Goal: Information Seeking & Learning: Learn about a topic

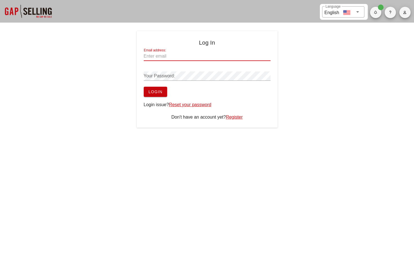
type input "[EMAIL_ADDRESS][DOMAIN_NAME]"
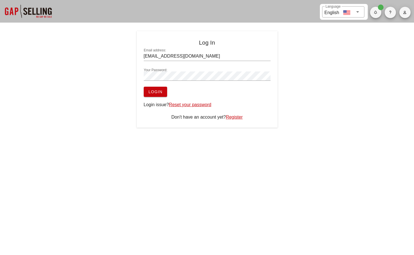
click at [158, 95] on button "Login" at bounding box center [155, 92] width 23 height 10
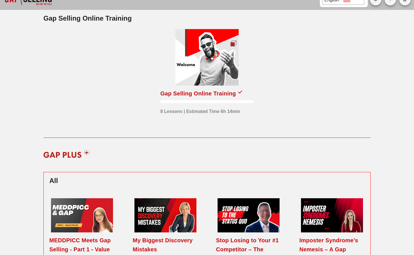
scroll to position [13, 0]
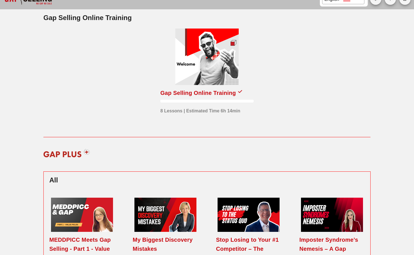
click at [178, 96] on div "Gap Selling Online Training" at bounding box center [198, 92] width 76 height 9
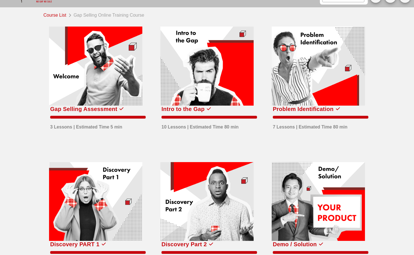
scroll to position [16, 0]
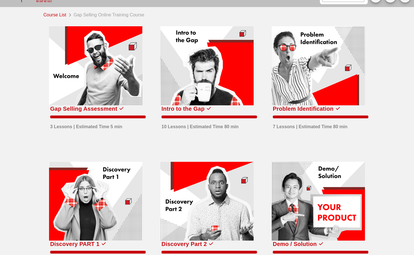
click at [202, 110] on div "Intro to the Gap" at bounding box center [183, 108] width 43 height 9
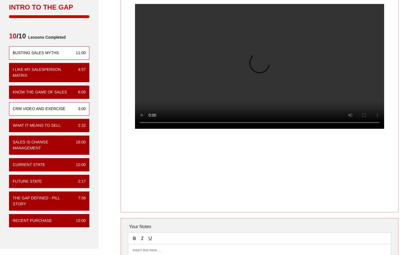
scroll to position [47, 0]
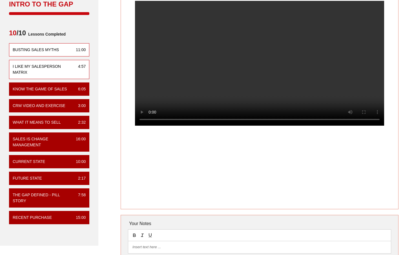
click at [56, 70] on div "I Like My Salesperson Matrix" at bounding box center [43, 69] width 61 height 12
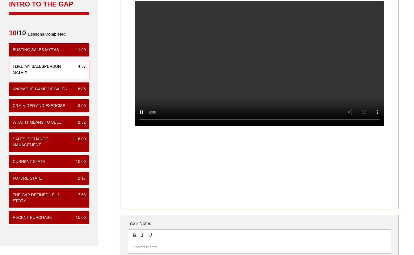
scroll to position [0, 0]
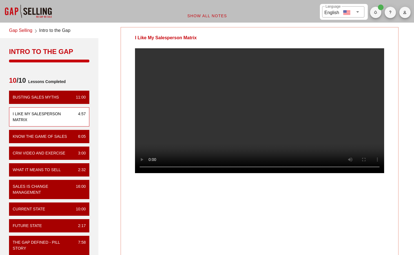
click at [21, 30] on link "Gap Selling" at bounding box center [20, 31] width 23 height 8
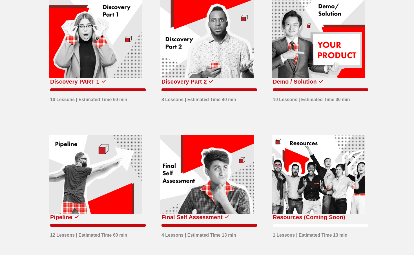
scroll to position [178, 0]
